Goal: Task Accomplishment & Management: Use online tool/utility

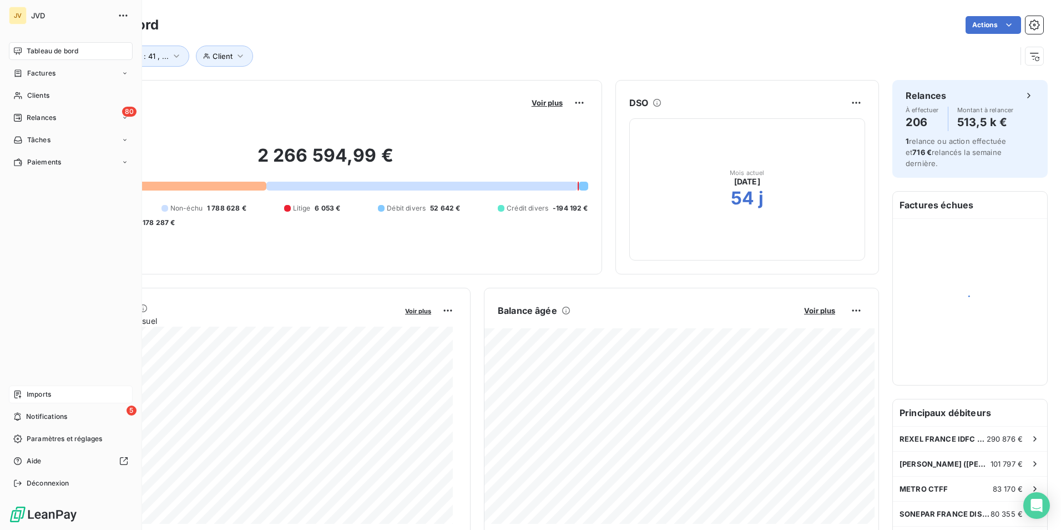
drag, startPoint x: 37, startPoint y: 394, endPoint x: 67, endPoint y: 393, distance: 29.4
click at [38, 393] on span "Imports" at bounding box center [39, 394] width 24 height 10
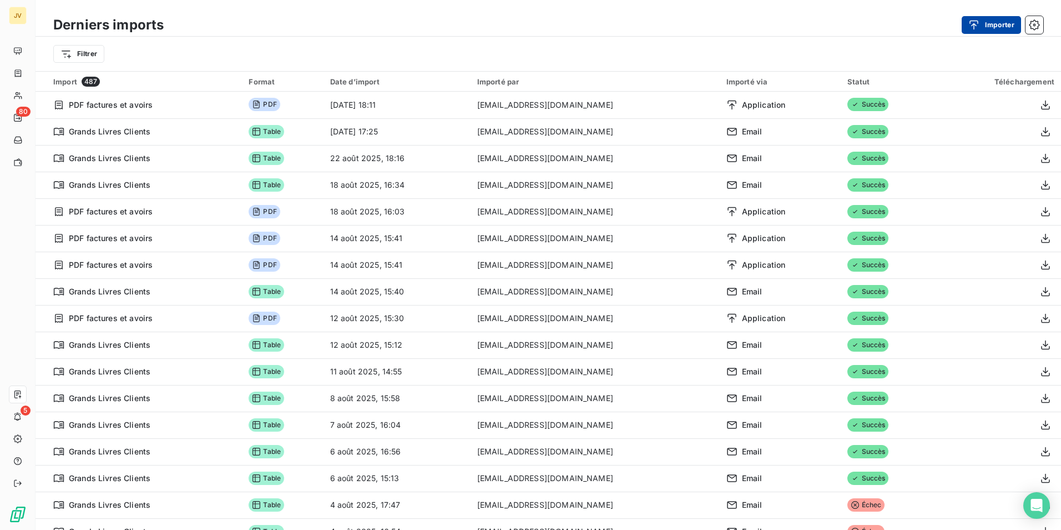
click at [988, 22] on button "Importer" at bounding box center [991, 25] width 59 height 18
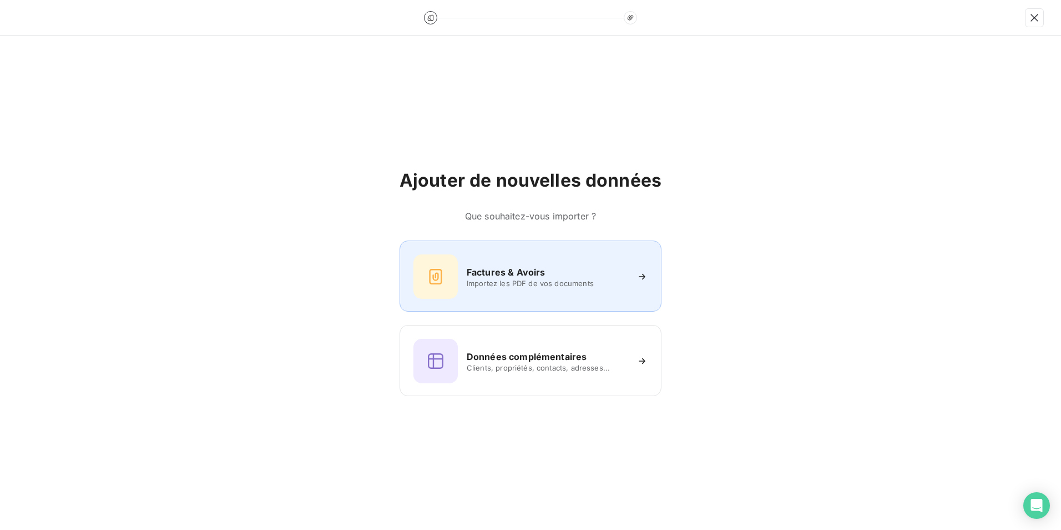
click at [488, 284] on span "Importez les PDF de vos documents" at bounding box center [547, 283] width 161 height 9
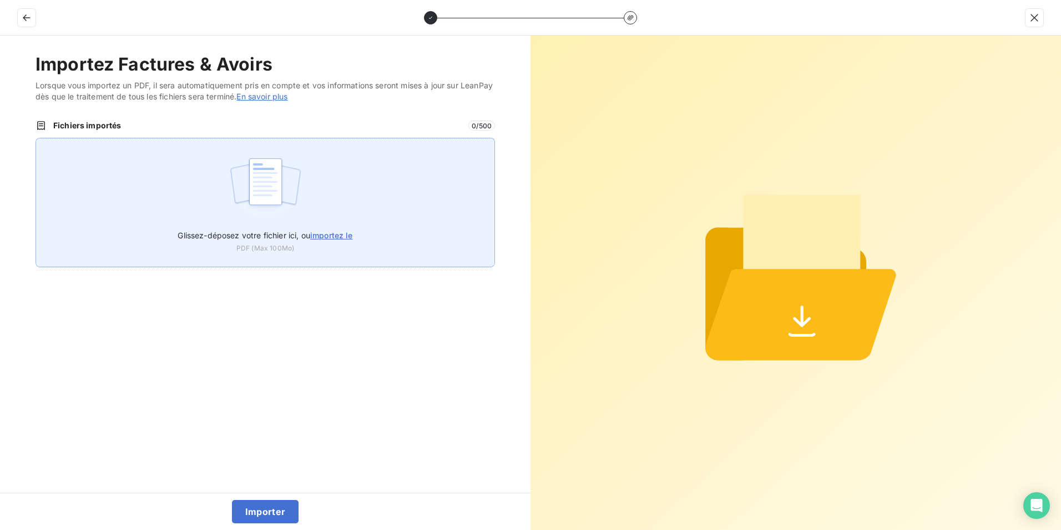
click at [328, 234] on span "importez le" at bounding box center [331, 234] width 43 height 9
click at [36, 138] on input "Glissez-déposez votre fichier ici, ou importez le" at bounding box center [36, 138] width 1 height 1
click at [332, 235] on span "importez le" at bounding box center [331, 234] width 43 height 9
click at [36, 138] on input "Glissez-déposez votre fichier ici, ou importez le" at bounding box center [36, 138] width 1 height 1
click at [276, 195] on img at bounding box center [266, 187] width 74 height 71
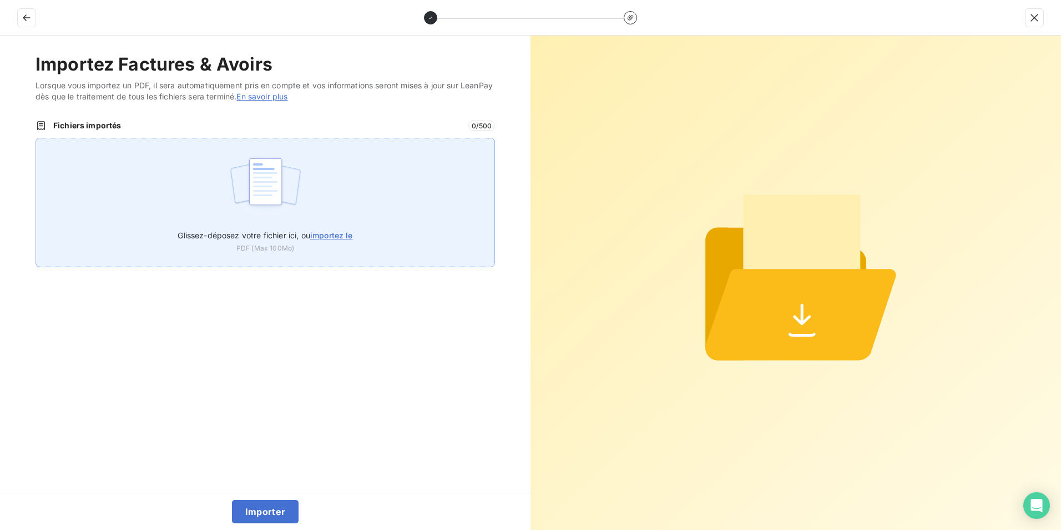
type input "C:\fakepath\250901- 250910 FAC CF.PDF"
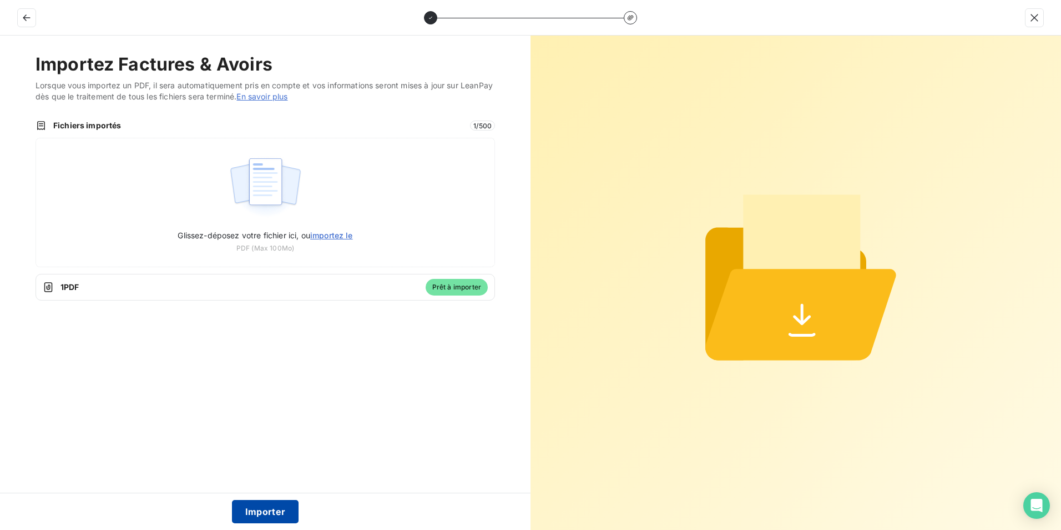
click at [268, 513] on button "Importer" at bounding box center [265, 511] width 67 height 23
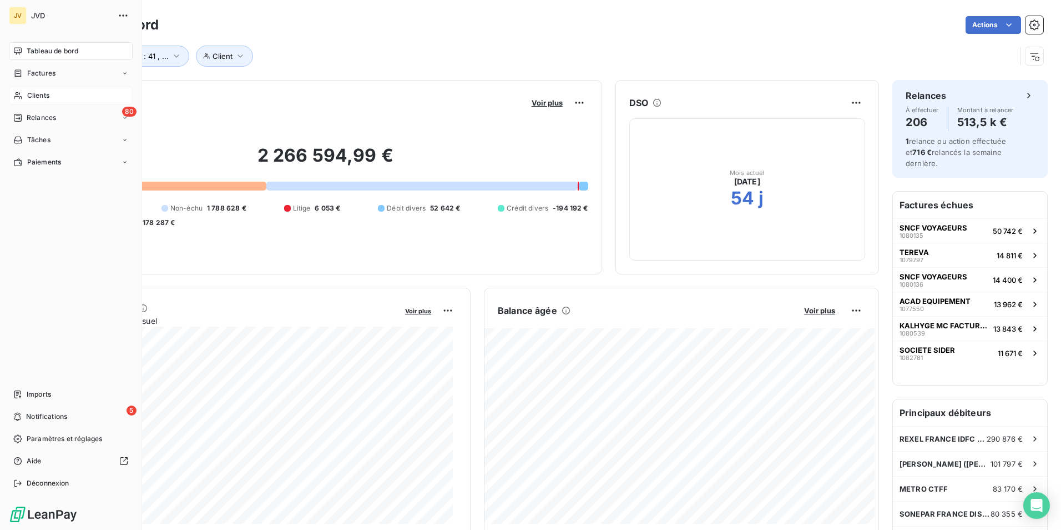
click at [38, 98] on span "Clients" at bounding box center [38, 95] width 22 height 10
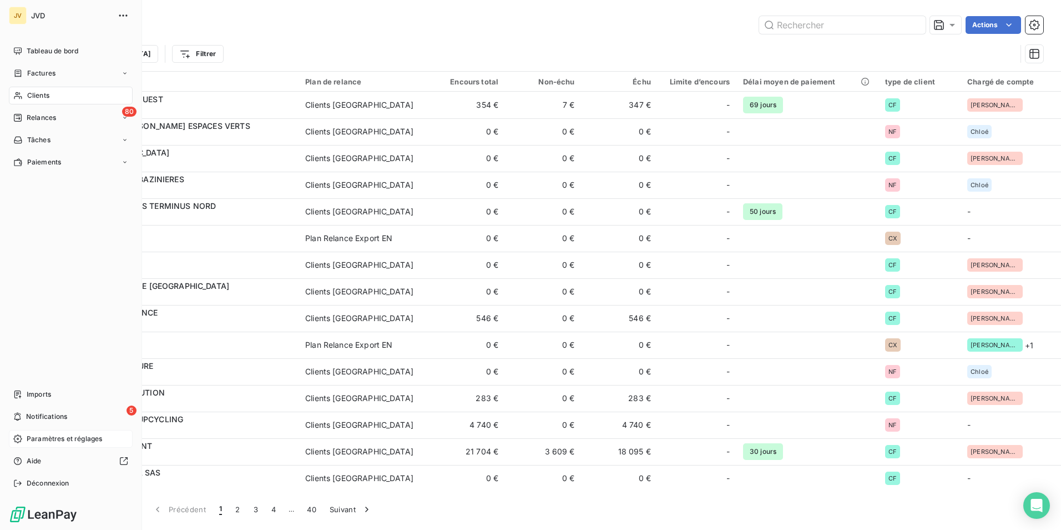
click at [76, 439] on span "Paramètres et réglages" at bounding box center [64, 439] width 75 height 10
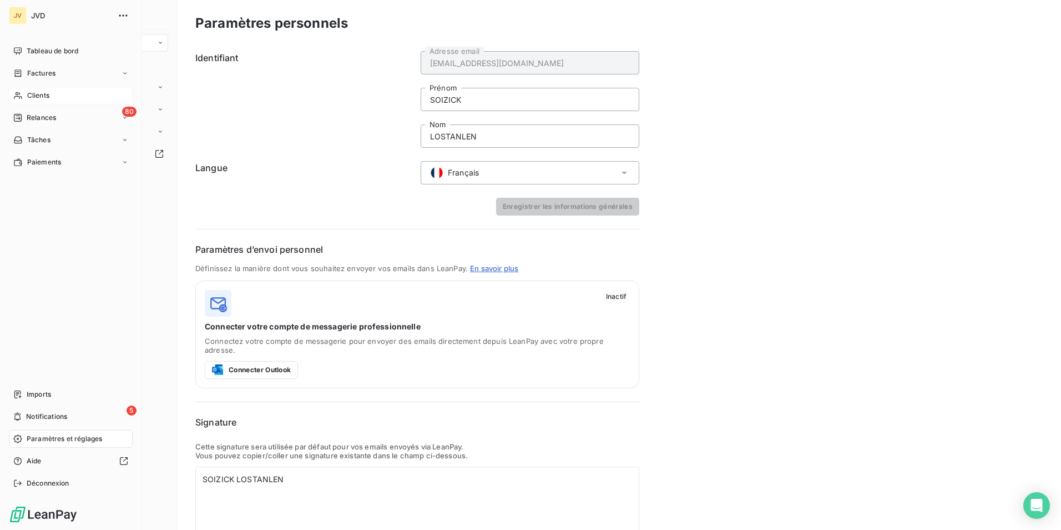
click at [42, 88] on div "Clients" at bounding box center [71, 96] width 124 height 18
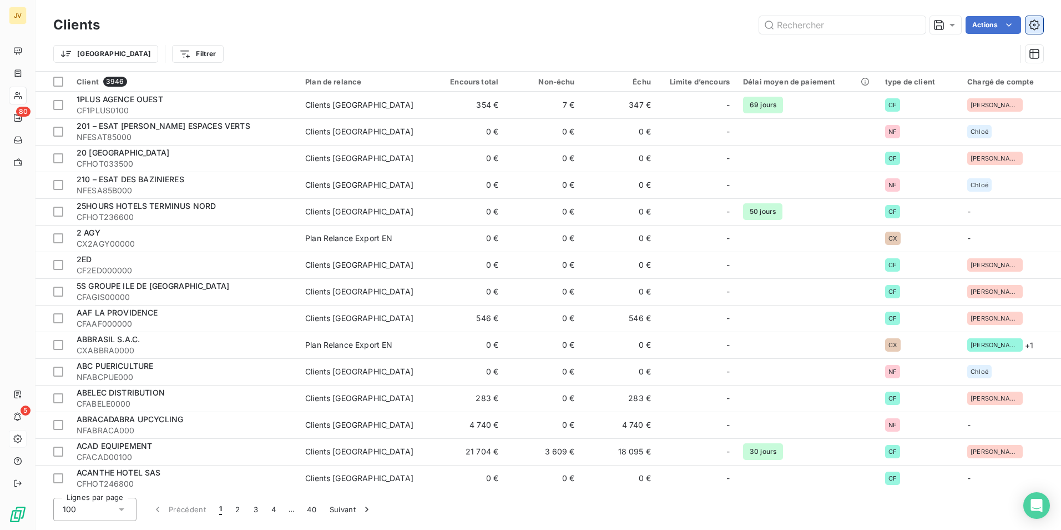
click at [1038, 24] on icon "button" at bounding box center [1034, 24] width 11 height 11
click at [1036, 54] on icon "button" at bounding box center [1034, 53] width 11 height 11
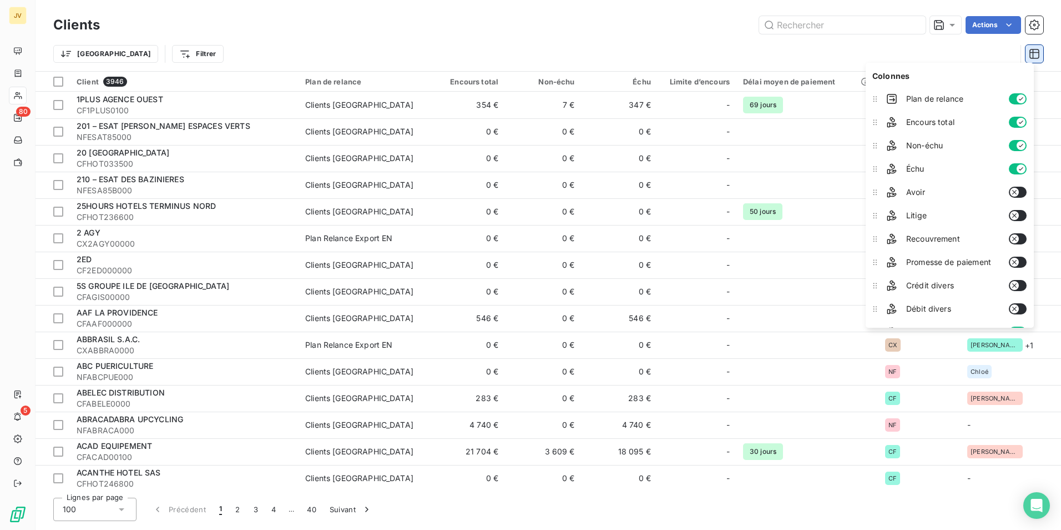
click at [1037, 52] on icon "button" at bounding box center [1034, 53] width 11 height 11
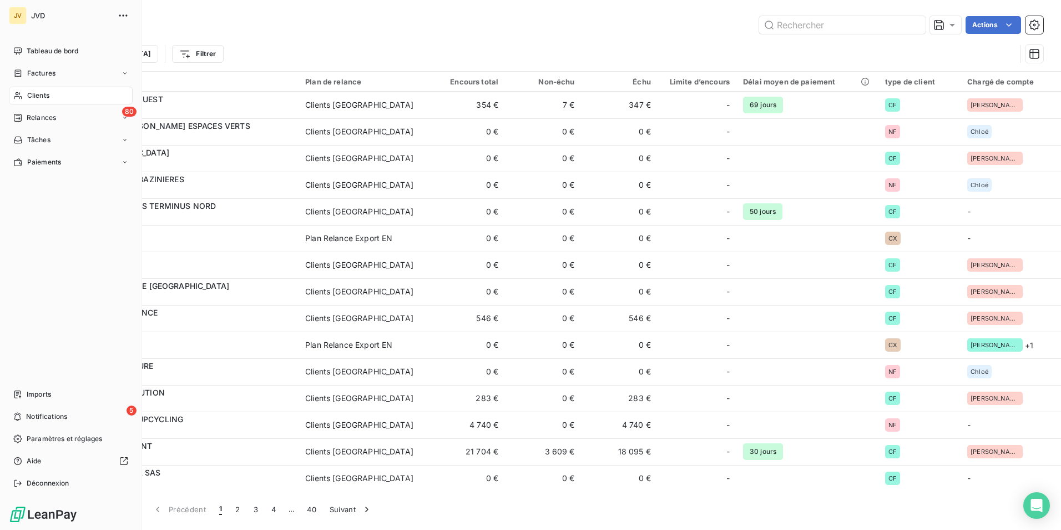
click at [46, 95] on span "Clients" at bounding box center [38, 95] width 22 height 10
click at [38, 53] on span "Tableau de bord" at bounding box center [53, 51] width 52 height 10
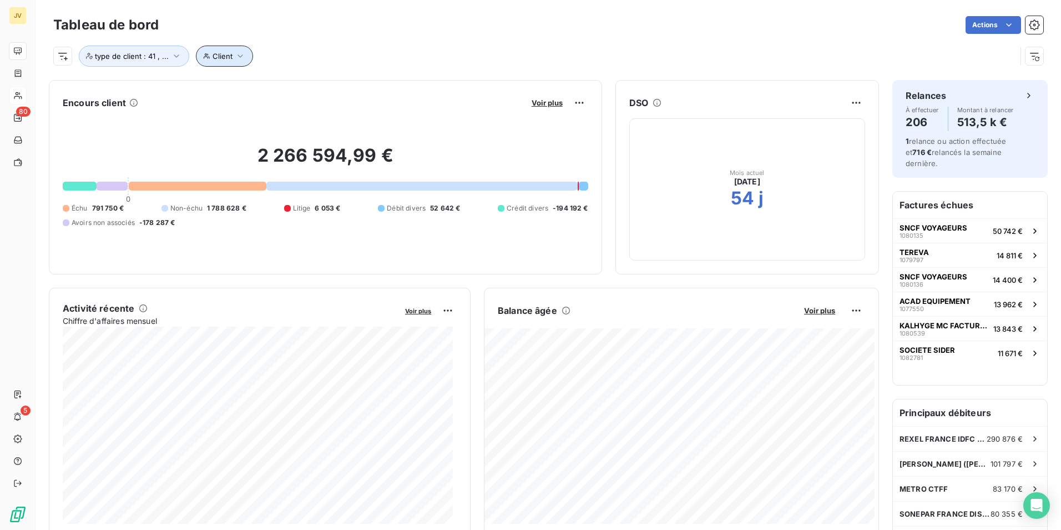
click at [213, 57] on span "Client" at bounding box center [223, 56] width 20 height 9
click at [214, 56] on span "Client" at bounding box center [223, 56] width 20 height 9
click at [151, 58] on span "type de client : 41 , ..." at bounding box center [132, 56] width 74 height 9
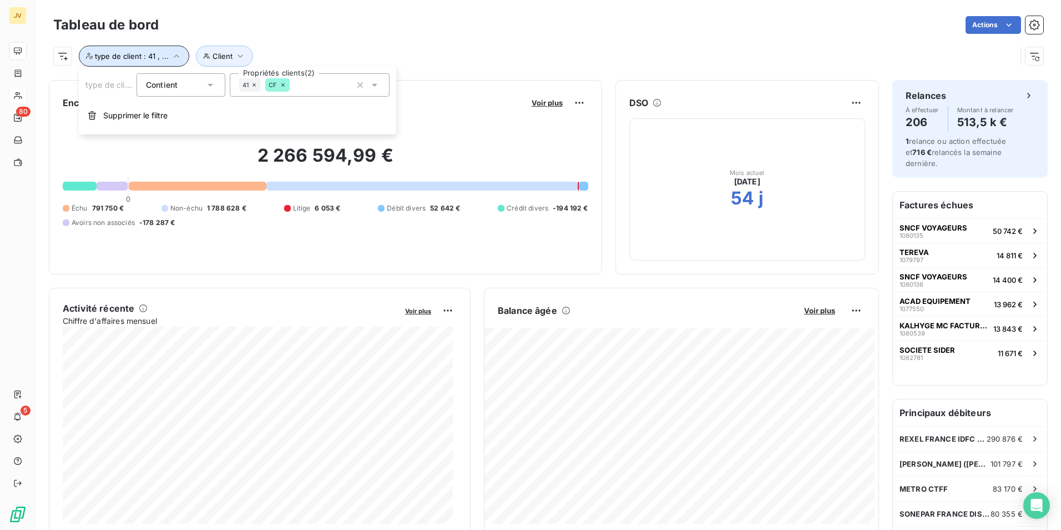
click at [151, 58] on span "type de client : 41 , ..." at bounding box center [132, 56] width 74 height 9
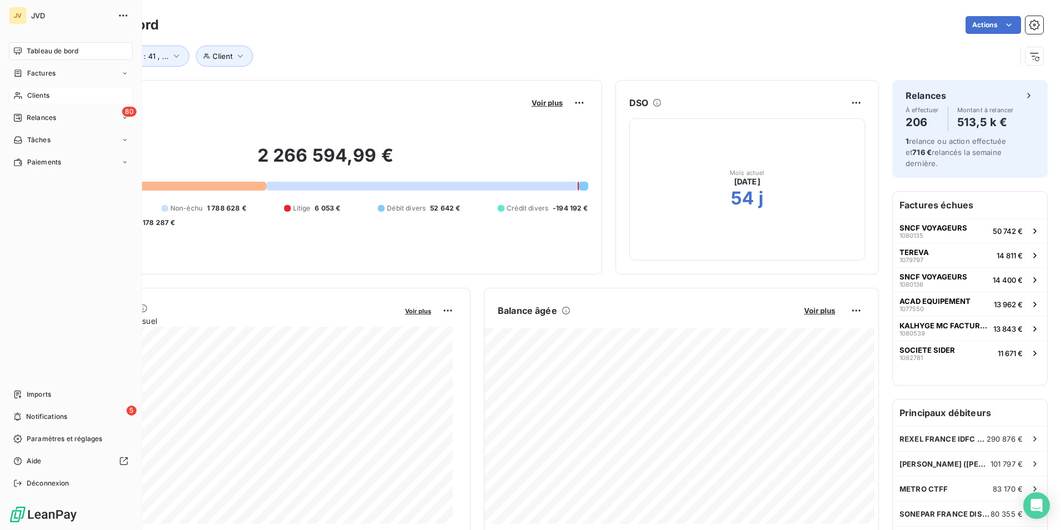
click at [44, 96] on span "Clients" at bounding box center [38, 95] width 22 height 10
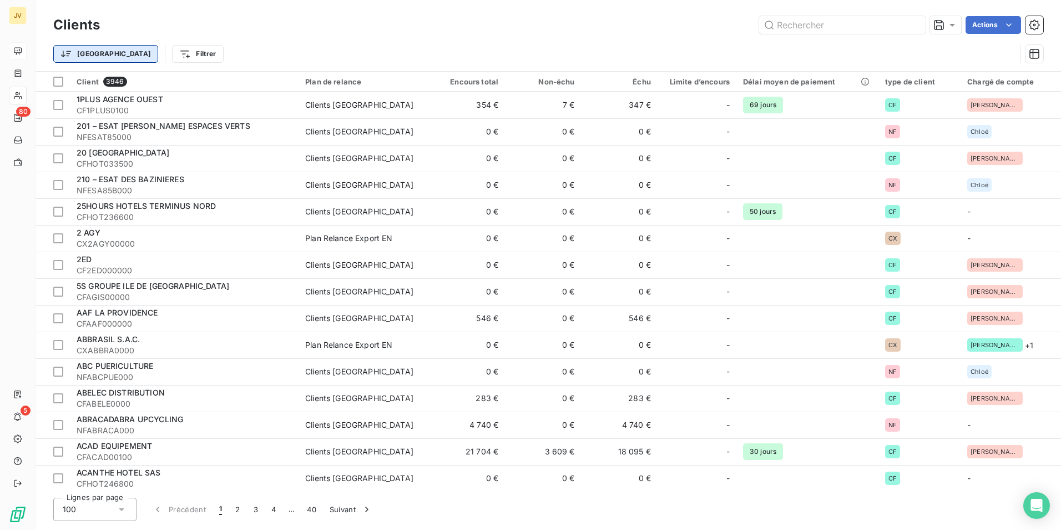
click at [79, 53] on html "JV 80 5 Clients Actions Trier Filtrer Client 3946 Plan de relance Encours total…" at bounding box center [530, 265] width 1061 height 530
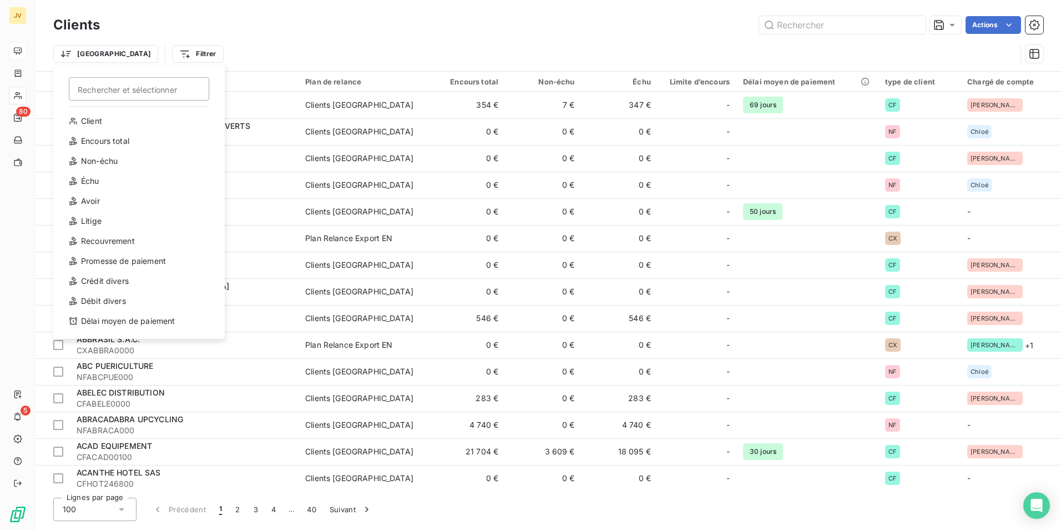
click at [137, 51] on html "JV 80 5 Clients Actions Trier Rechercher et sélectionner Client Encours total N…" at bounding box center [530, 265] width 1061 height 530
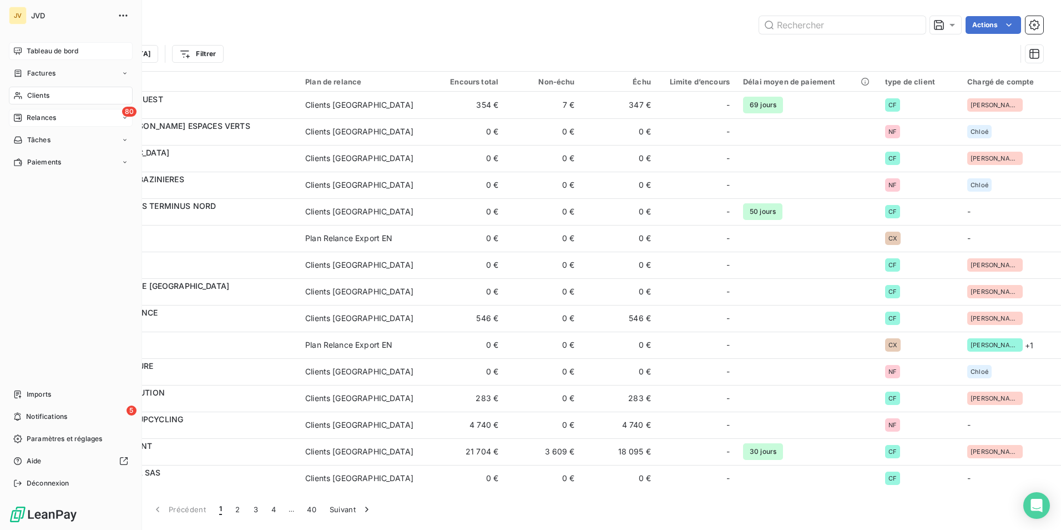
click at [52, 113] on span "Relances" at bounding box center [41, 118] width 29 height 10
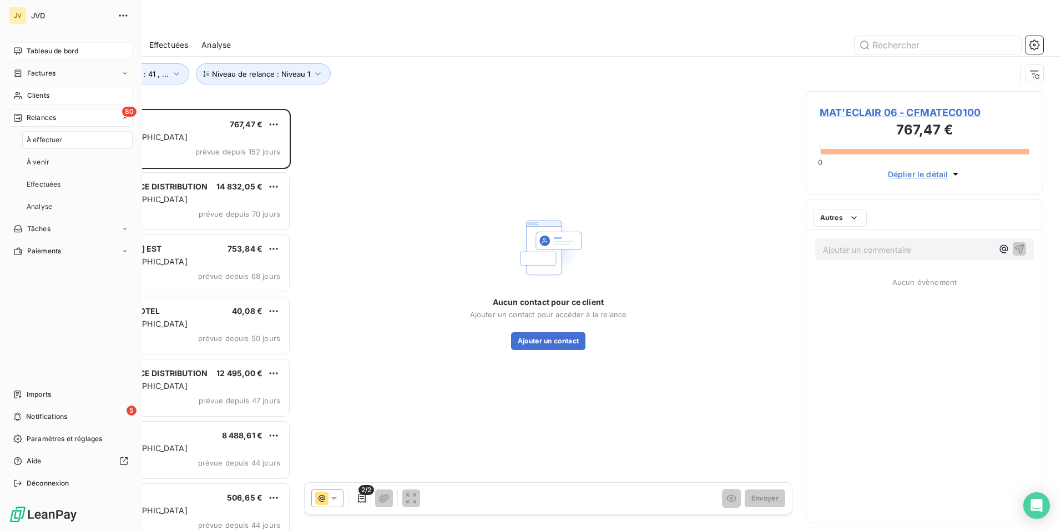
scroll to position [412, 229]
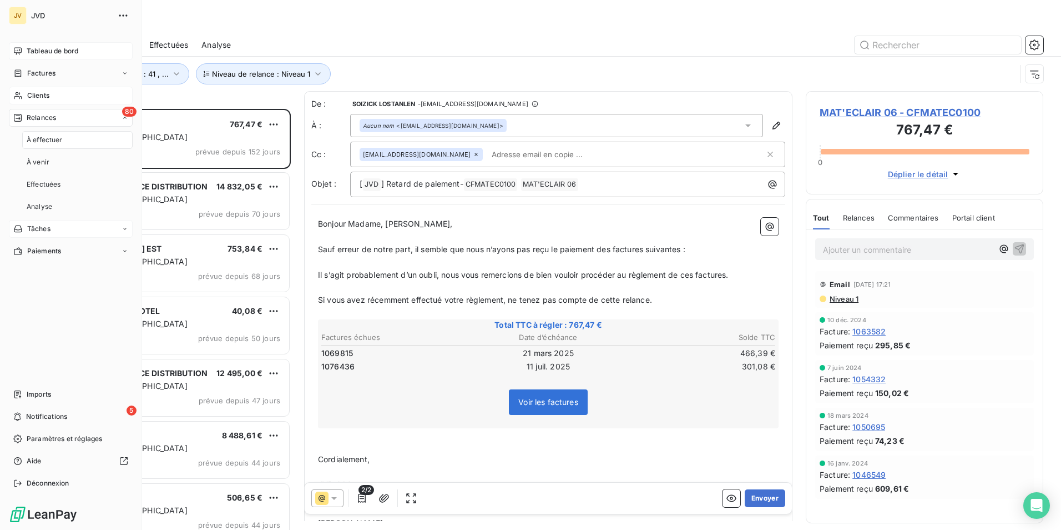
click at [54, 231] on div "Tâches" at bounding box center [71, 229] width 124 height 18
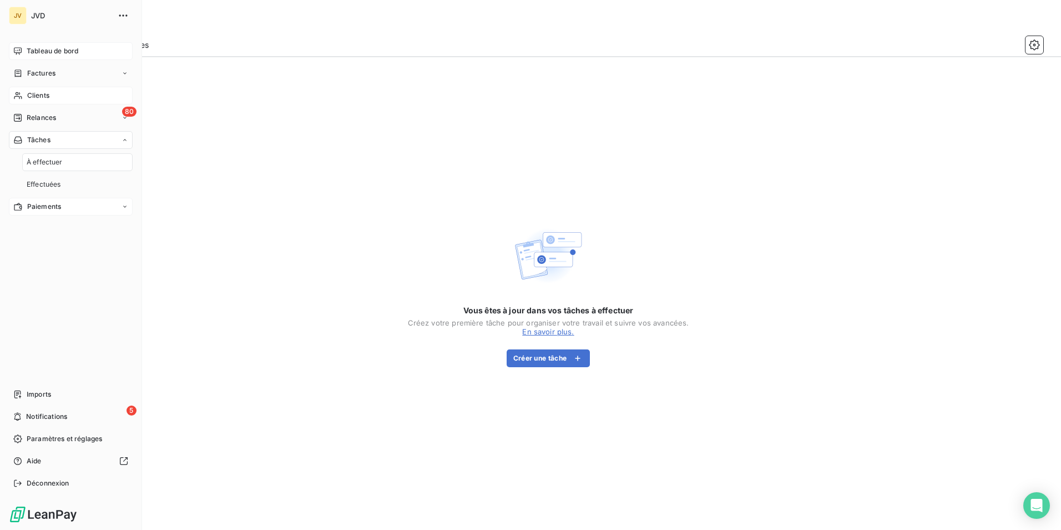
click at [23, 205] on div "Paiements" at bounding box center [37, 206] width 48 height 10
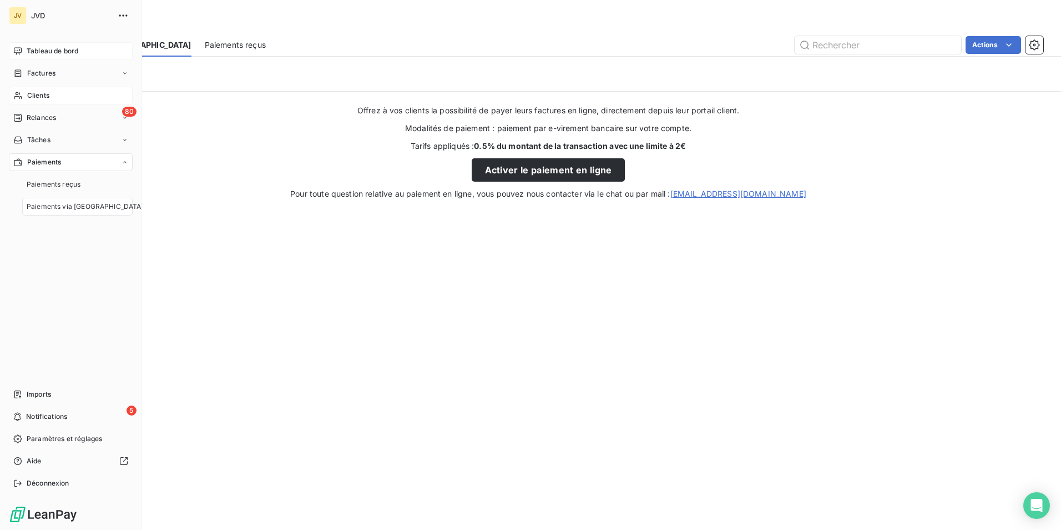
click at [58, 48] on span "Tableau de bord" at bounding box center [53, 51] width 52 height 10
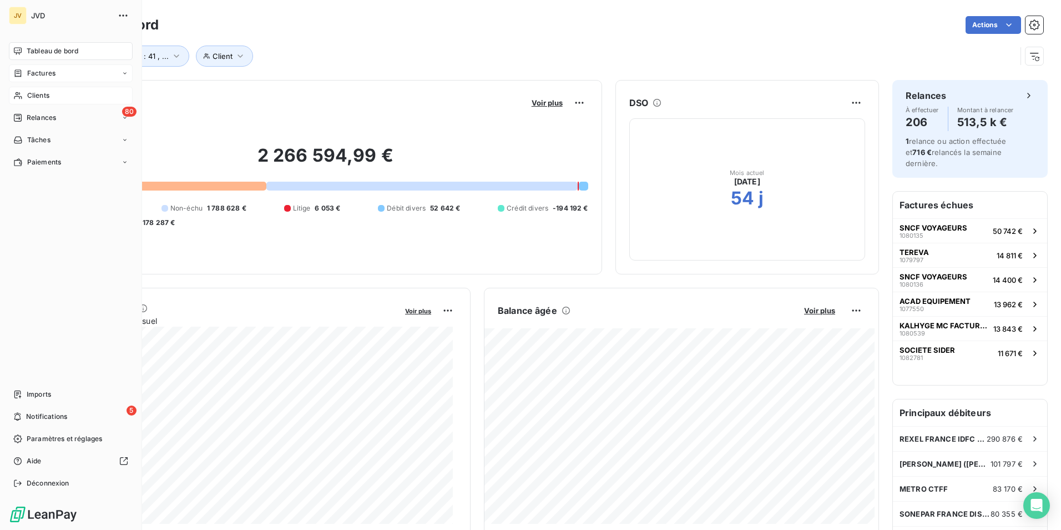
click at [29, 72] on span "Factures" at bounding box center [41, 73] width 28 height 10
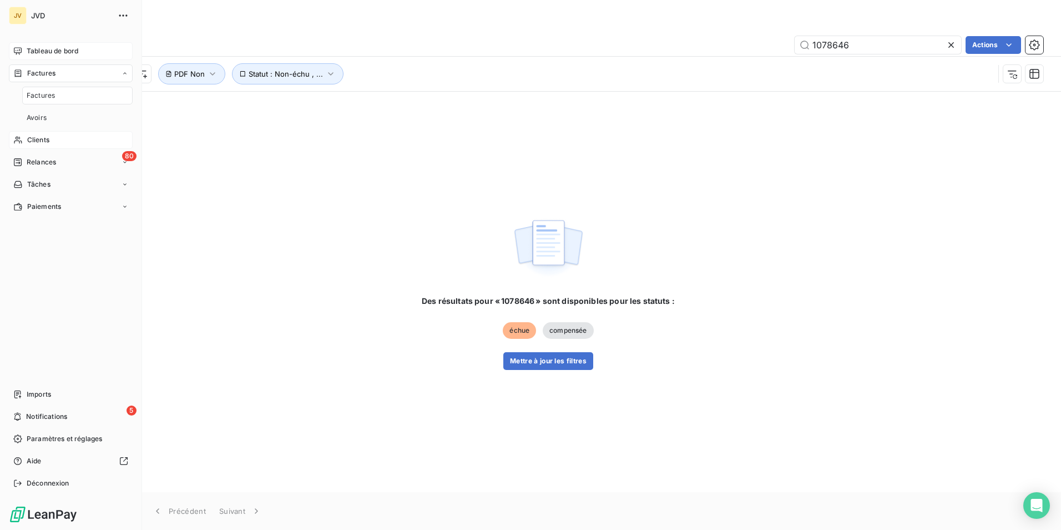
click at [42, 141] on span "Clients" at bounding box center [38, 140] width 22 height 10
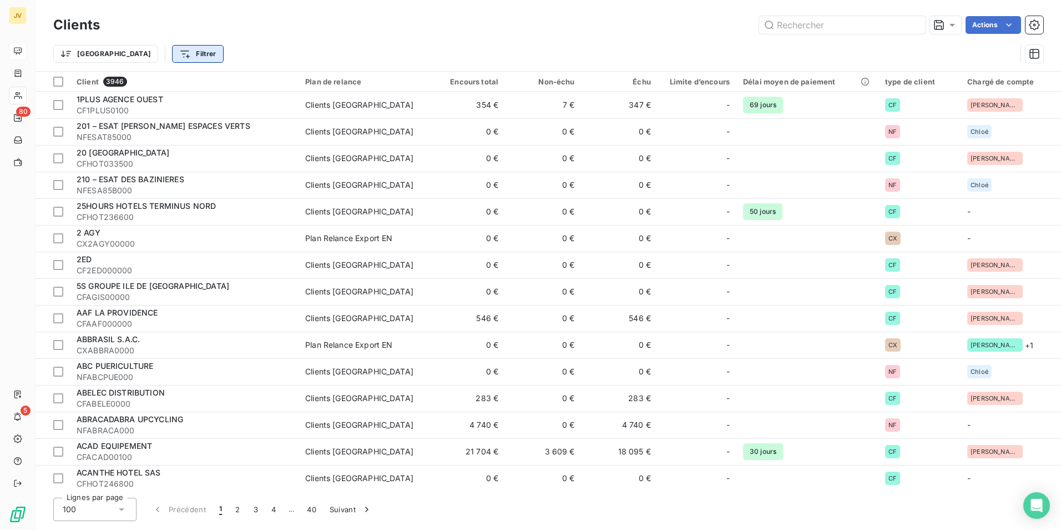
click at [140, 51] on html "JV 80 5 Clients Actions Trier Filtrer Client 3946 Plan de relance Encours total…" at bounding box center [530, 265] width 1061 height 530
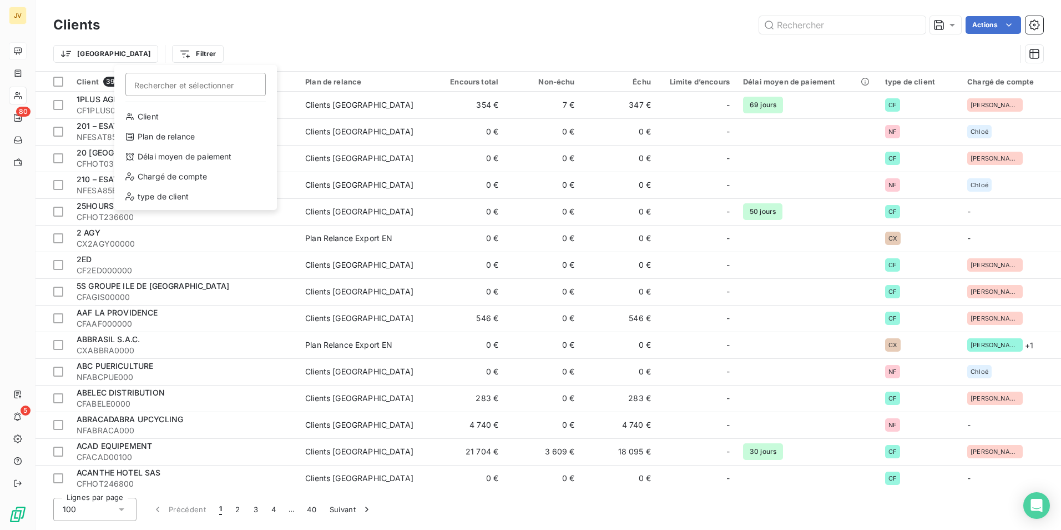
click at [287, 19] on html "JV 80 5 Clients Actions Trier Filtrer Rechercher et sélectionner Client Plan de…" at bounding box center [530, 265] width 1061 height 530
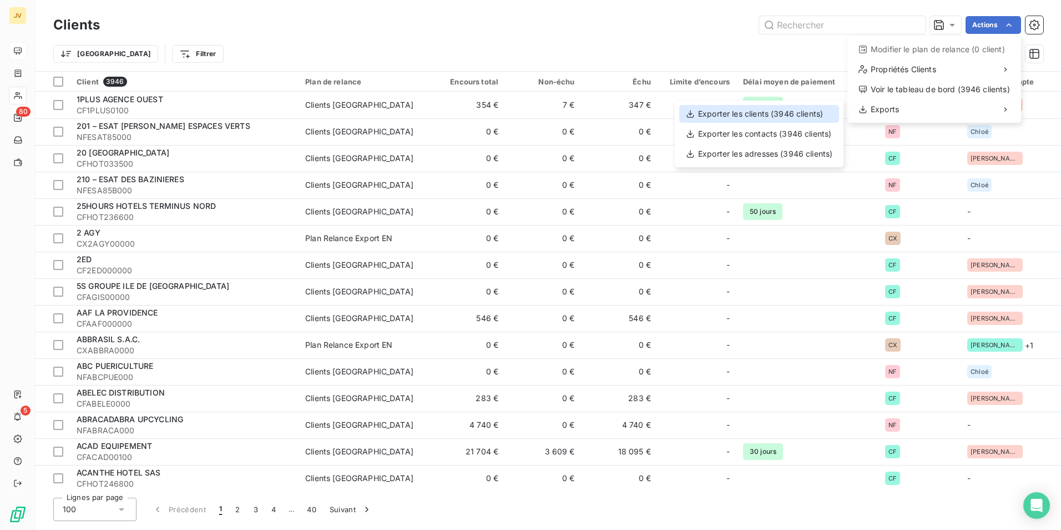
click at [740, 117] on div "Exporter les clients (3946 clients)" at bounding box center [759, 114] width 160 height 18
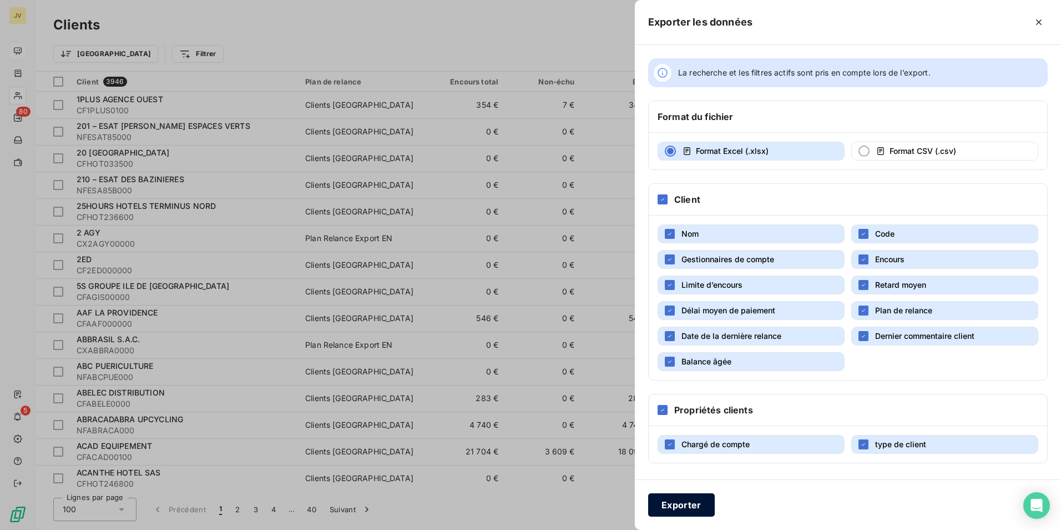
click at [688, 503] on button "Exporter" at bounding box center [681, 504] width 67 height 23
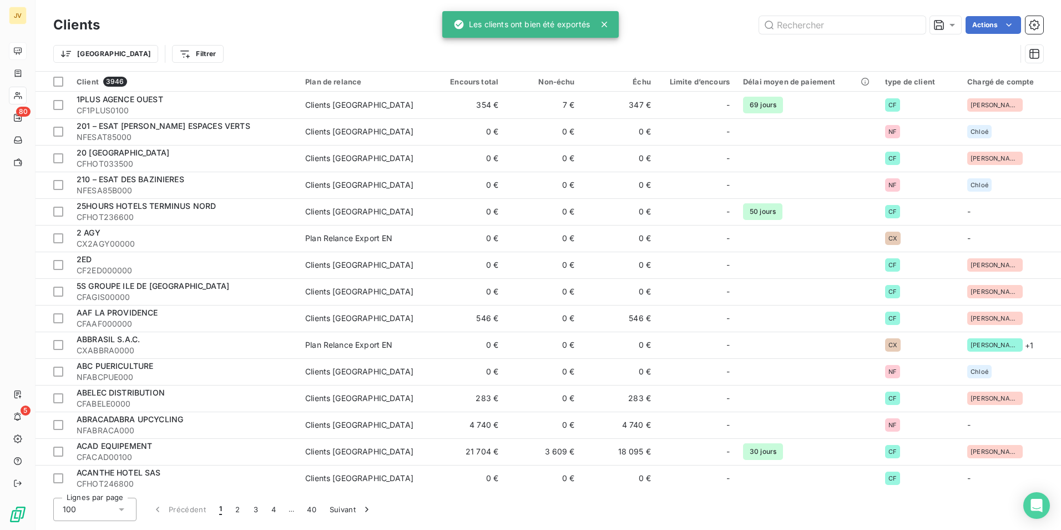
click at [686, 4] on div "Clients Actions Trier Filtrer" at bounding box center [549, 35] width 1026 height 71
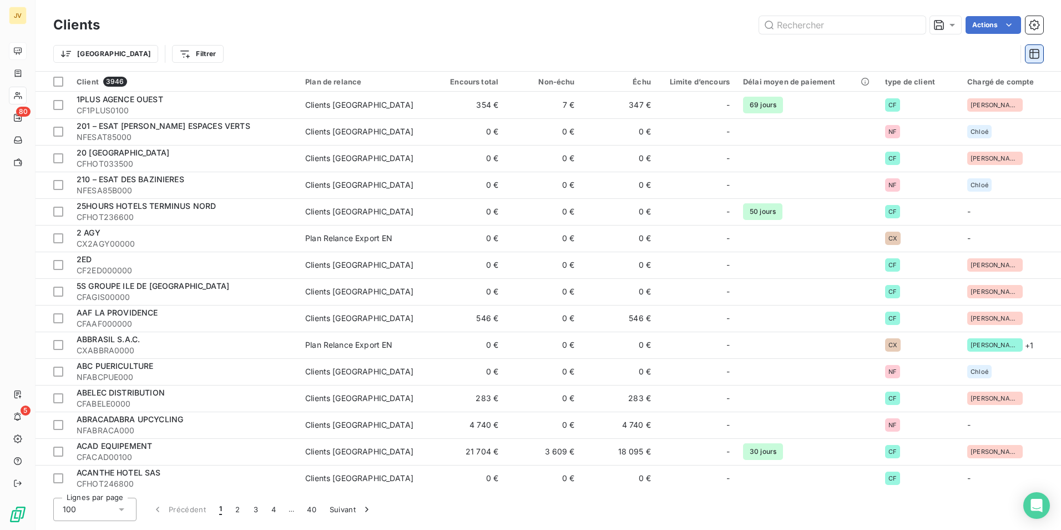
click at [1036, 56] on icon "button" at bounding box center [1034, 53] width 11 height 11
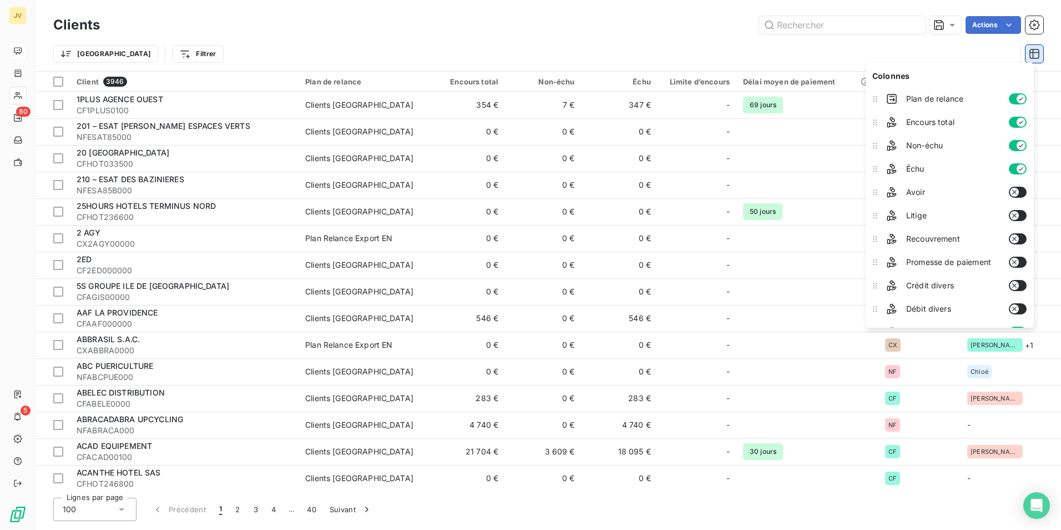
click at [1036, 56] on icon "button" at bounding box center [1034, 53] width 11 height 11
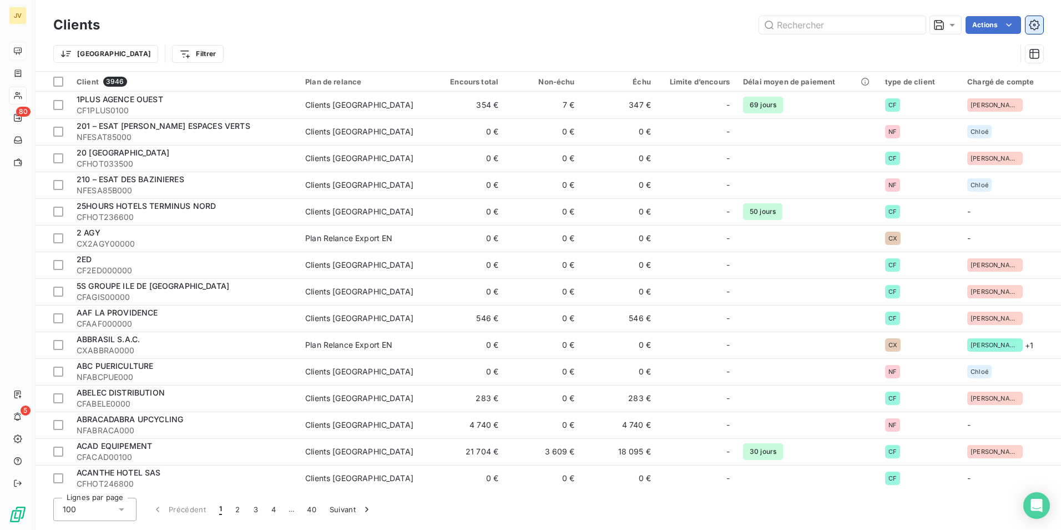
click at [1034, 23] on icon "button" at bounding box center [1034, 24] width 11 height 11
click at [944, 27] on div at bounding box center [946, 24] width 24 height 11
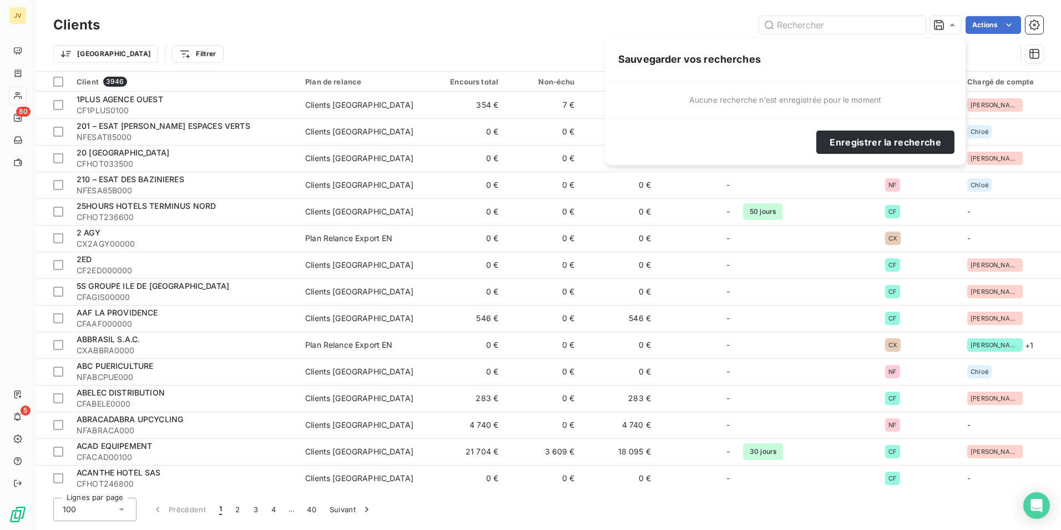
click at [298, 18] on div "Actions" at bounding box center [578, 25] width 930 height 18
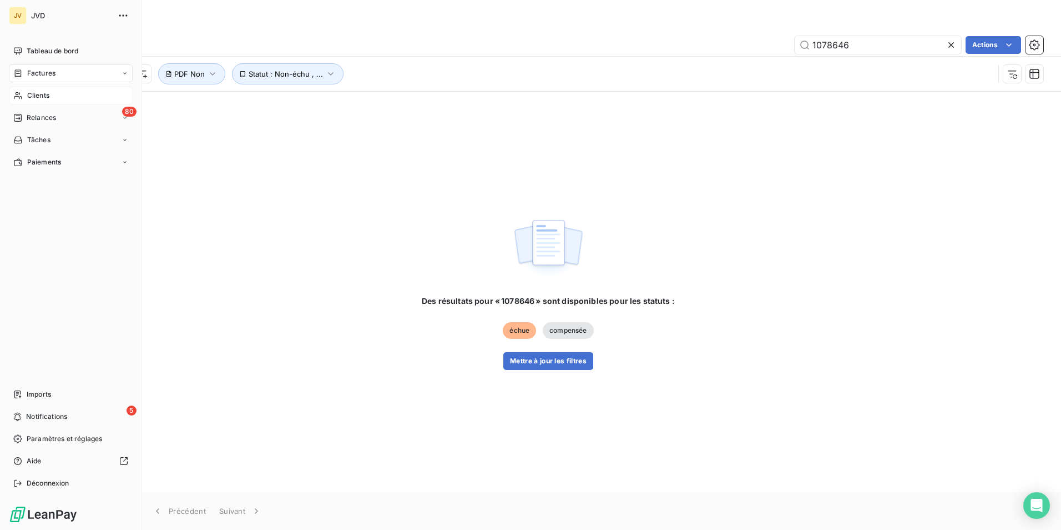
click at [43, 96] on span "Clients" at bounding box center [38, 95] width 22 height 10
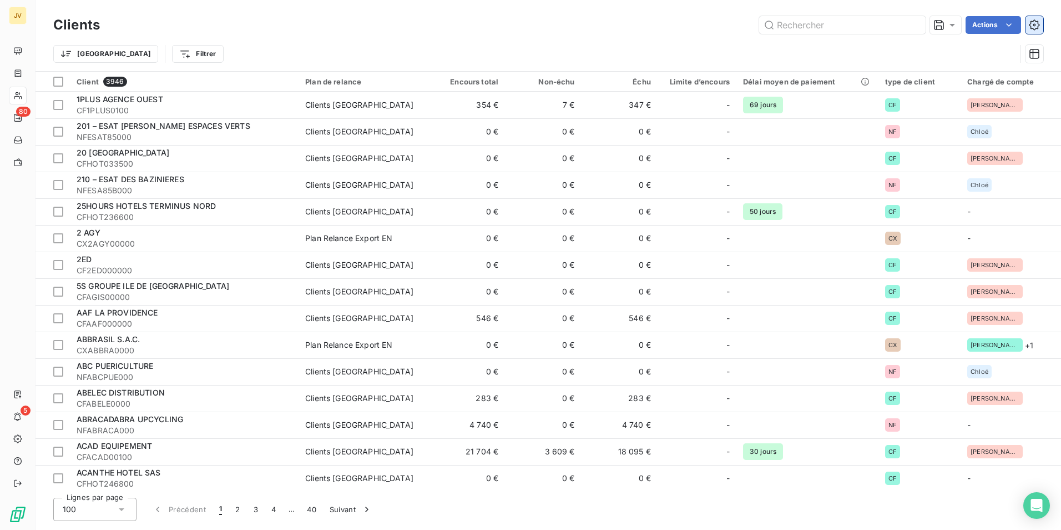
click at [1036, 22] on icon "button" at bounding box center [1034, 24] width 11 height 11
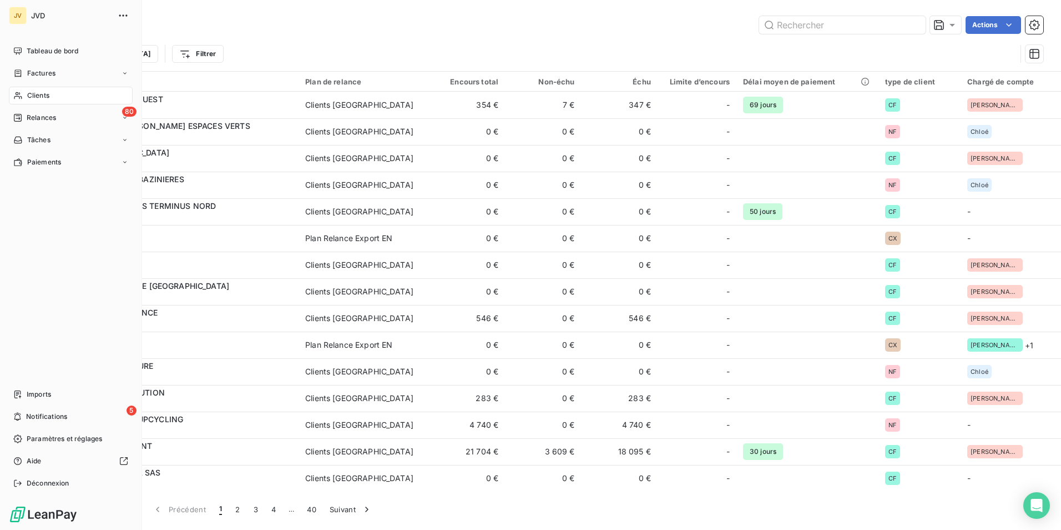
click at [39, 95] on span "Clients" at bounding box center [38, 95] width 22 height 10
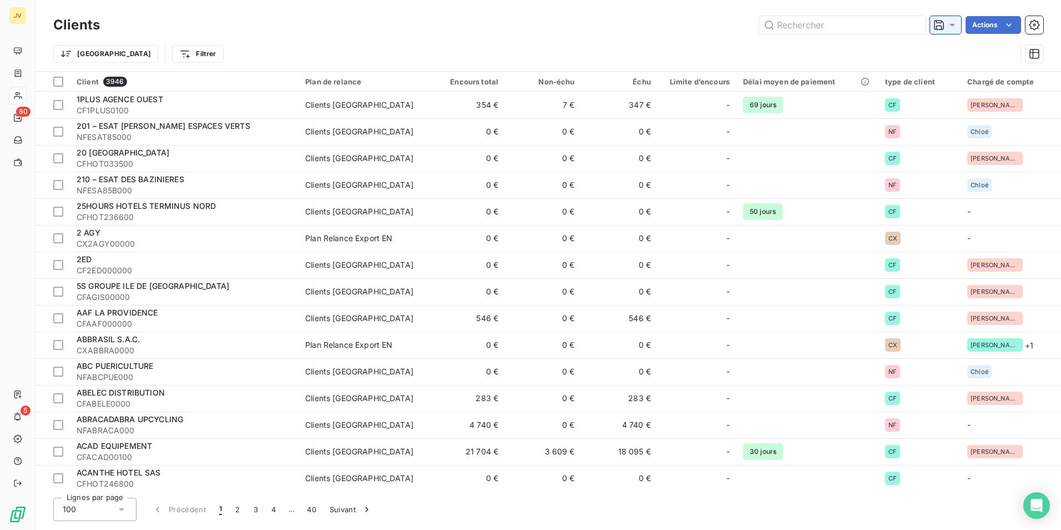
click at [941, 27] on icon at bounding box center [939, 25] width 10 height 10
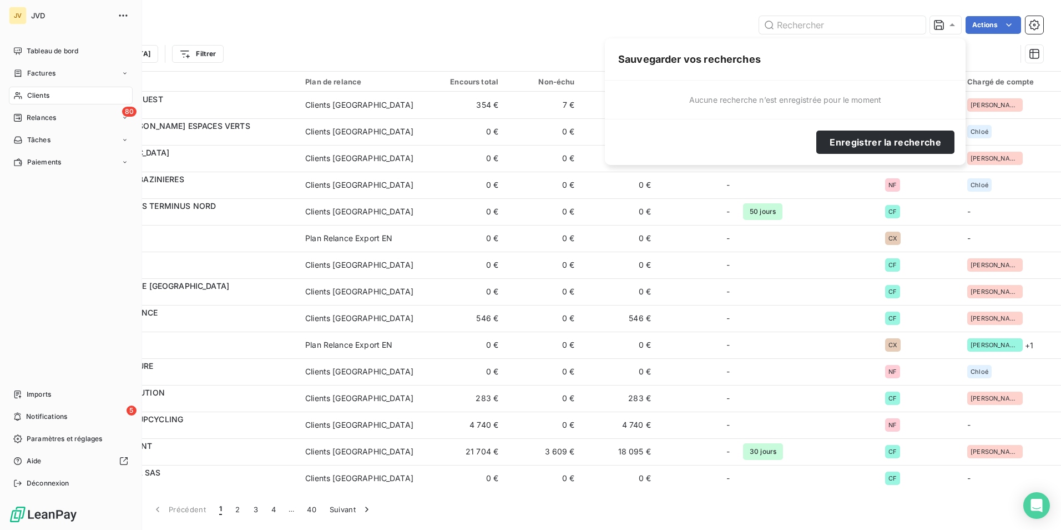
drag, startPoint x: 45, startPoint y: 93, endPoint x: 61, endPoint y: 95, distance: 15.7
click at [46, 93] on span "Clients" at bounding box center [38, 95] width 22 height 10
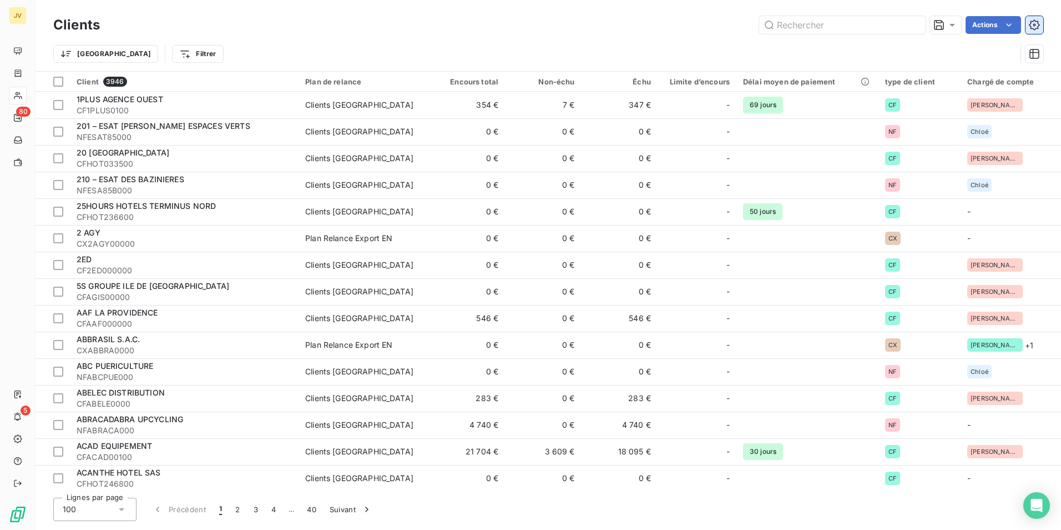
click at [1035, 22] on icon "button" at bounding box center [1034, 24] width 11 height 11
click at [1032, 54] on icon "button" at bounding box center [1034, 53] width 11 height 11
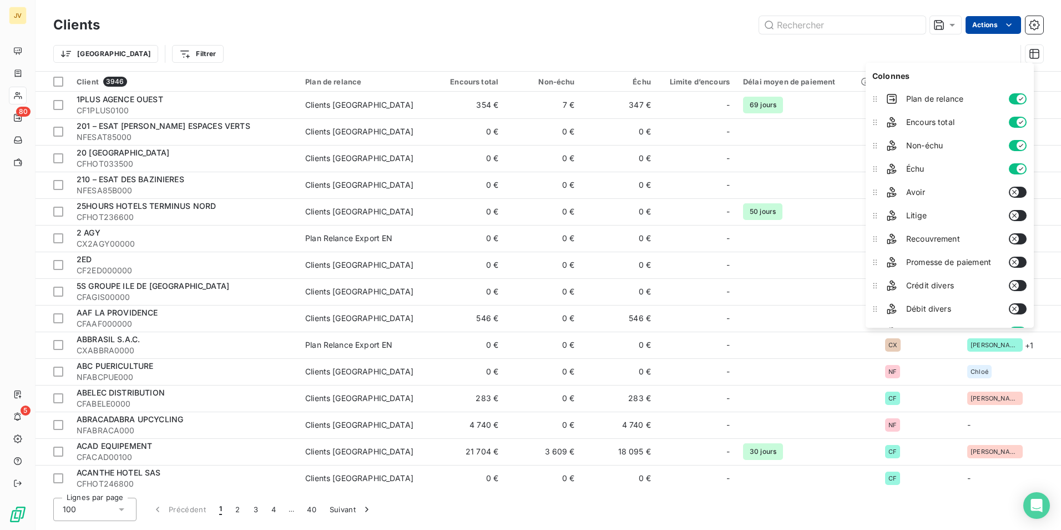
click at [1016, 24] on html "JV 80 5 Clients Actions Trier Filtrer Client 3946 Plan de relance Encours total…" at bounding box center [530, 265] width 1061 height 530
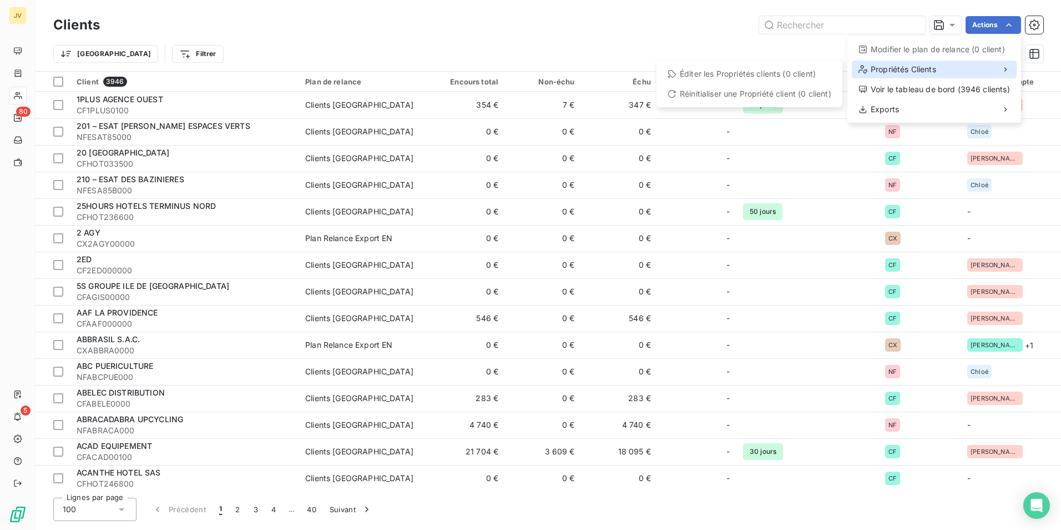
click at [923, 69] on span "Propriétés Clients" at bounding box center [904, 69] width 66 height 11
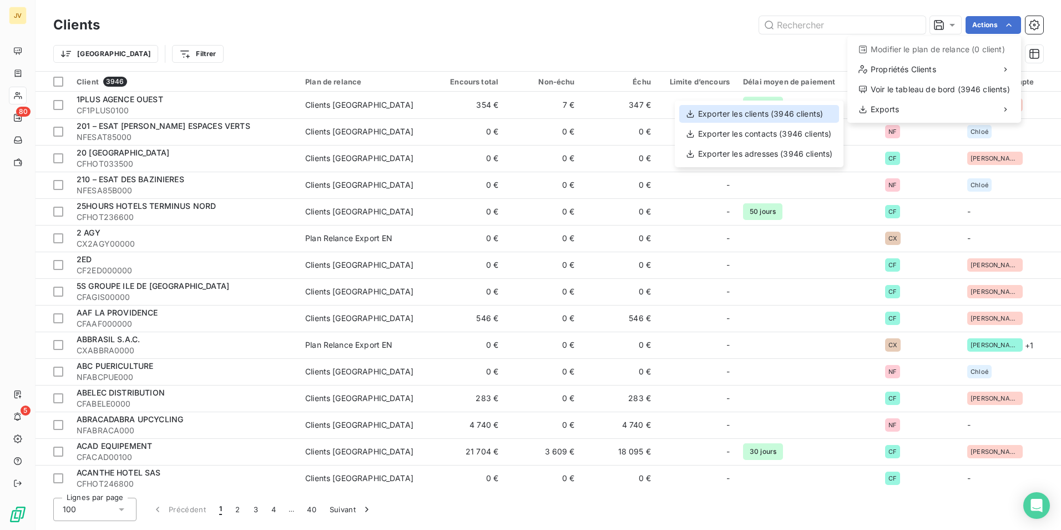
click at [823, 110] on div "Exporter les clients (3946 clients)" at bounding box center [759, 114] width 160 height 18
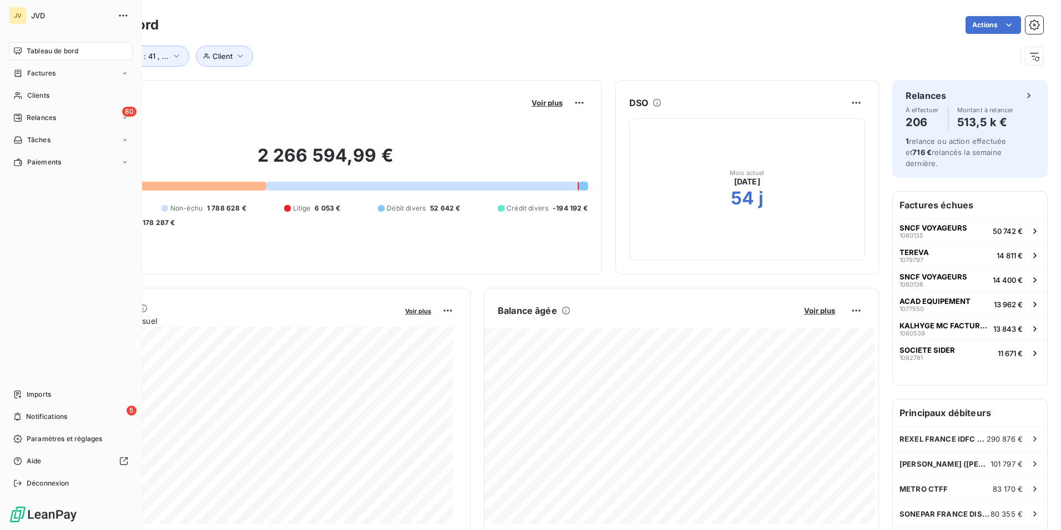
drag, startPoint x: 42, startPoint y: 397, endPoint x: 464, endPoint y: 186, distance: 472.2
click at [42, 396] on span "Imports" at bounding box center [39, 394] width 24 height 10
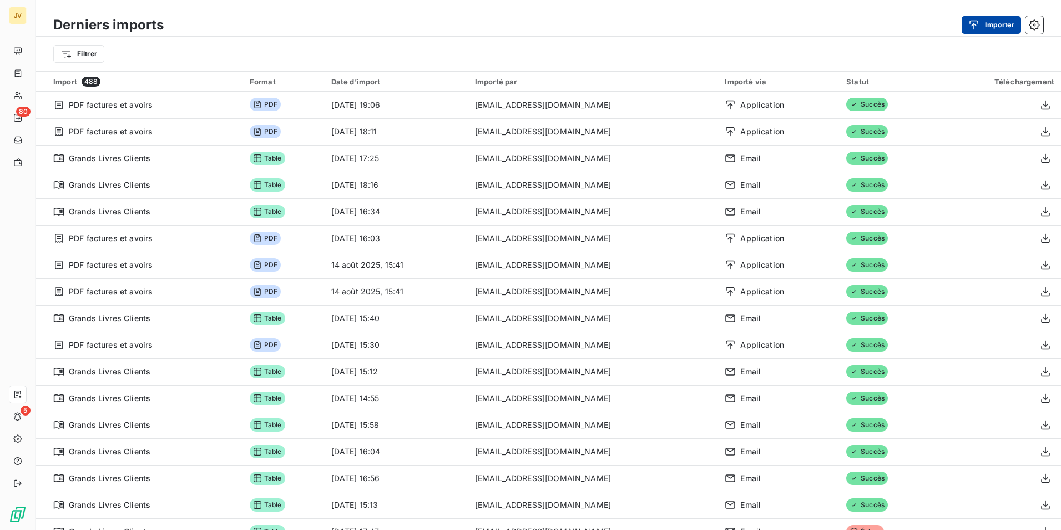
click at [980, 23] on div "button" at bounding box center [977, 24] width 17 height 11
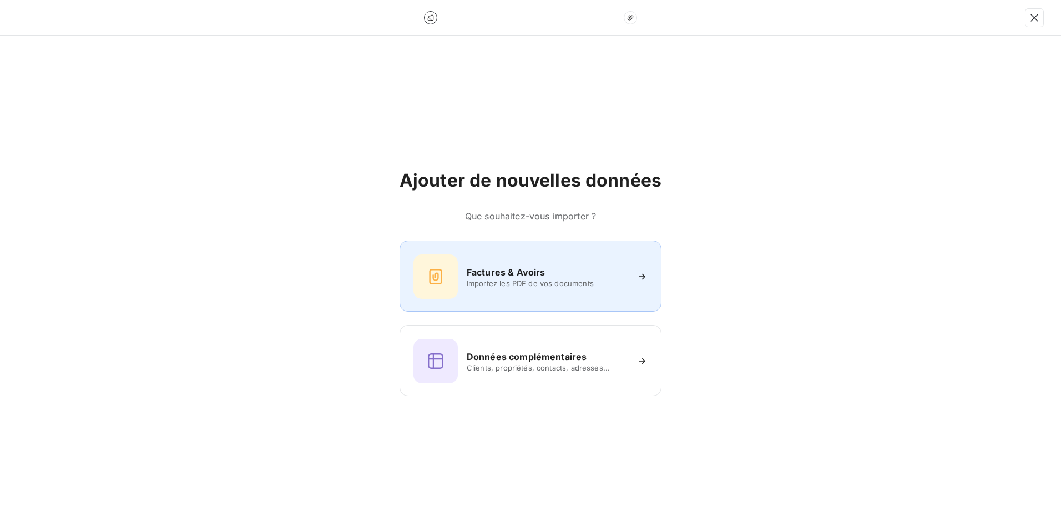
click at [505, 273] on h6 "Factures & Avoirs" at bounding box center [506, 271] width 79 height 13
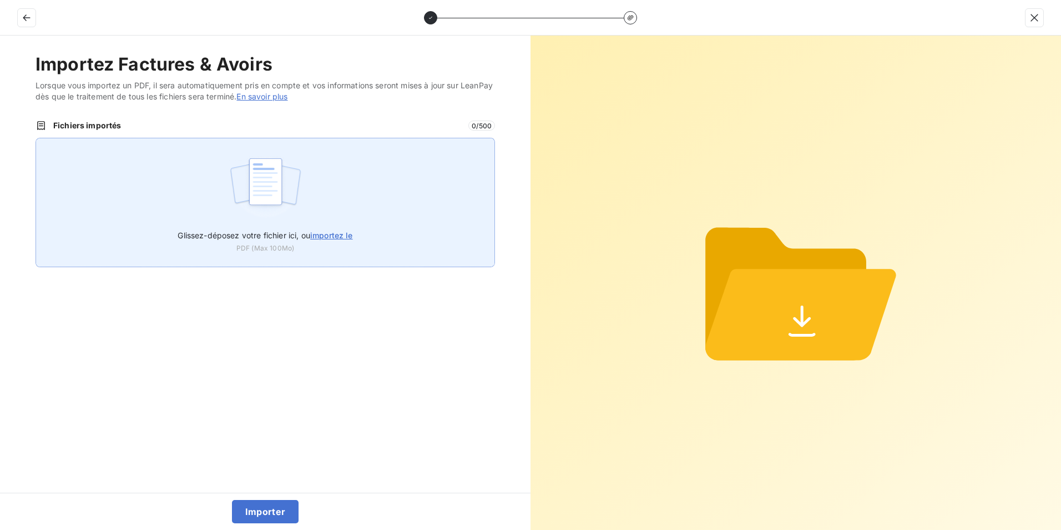
click at [261, 197] on img at bounding box center [266, 187] width 74 height 71
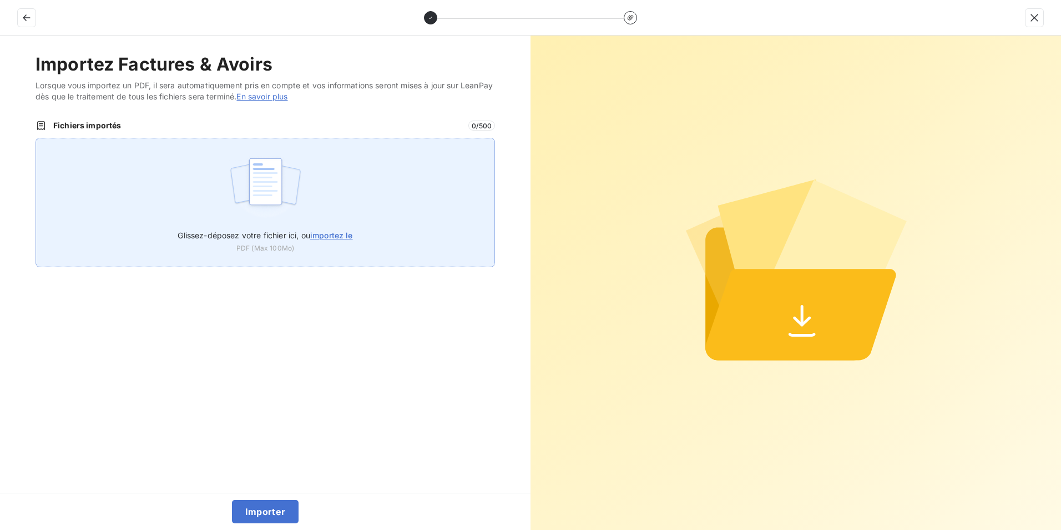
type input "C:\fakepath\250819-250909 AV CF.PDF"
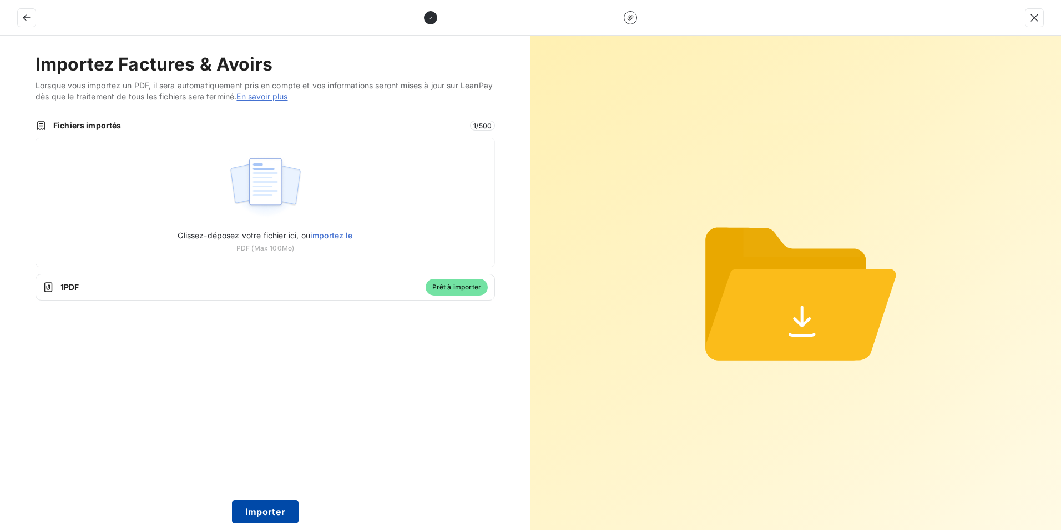
click at [264, 505] on button "Importer" at bounding box center [265, 511] width 67 height 23
